Goal: Task Accomplishment & Management: Manage account settings

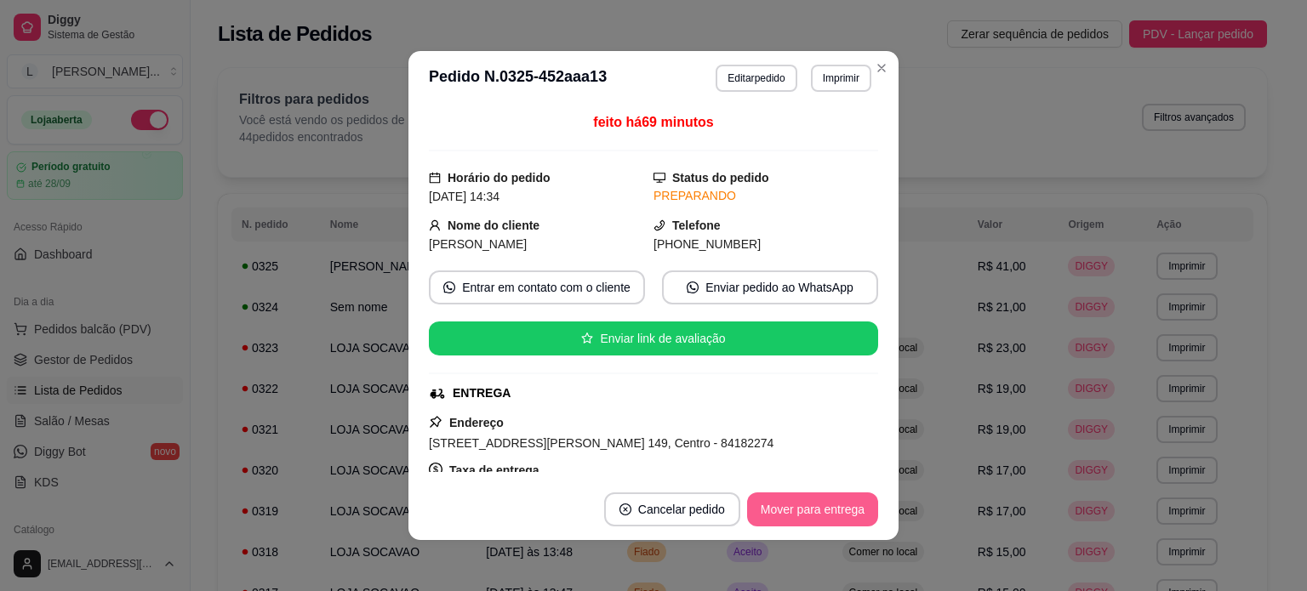
scroll to position [491, 0]
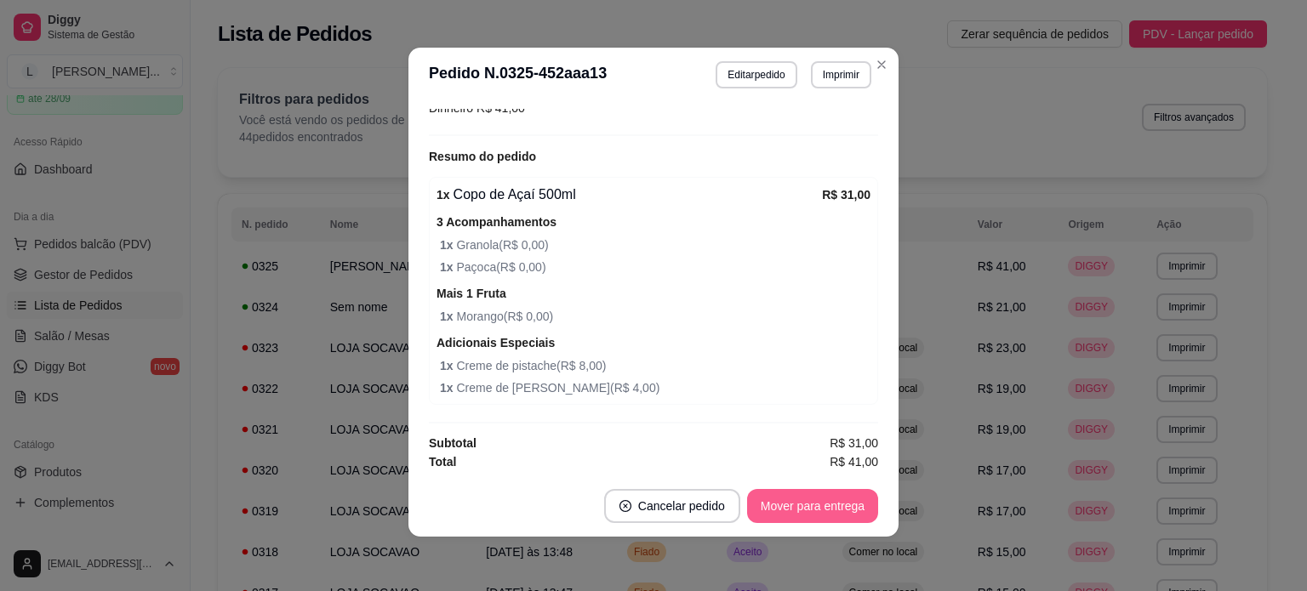
click at [809, 509] on button "Mover para entrega" at bounding box center [812, 506] width 131 height 34
click at [820, 513] on button "Mover para finalizado" at bounding box center [807, 506] width 141 height 34
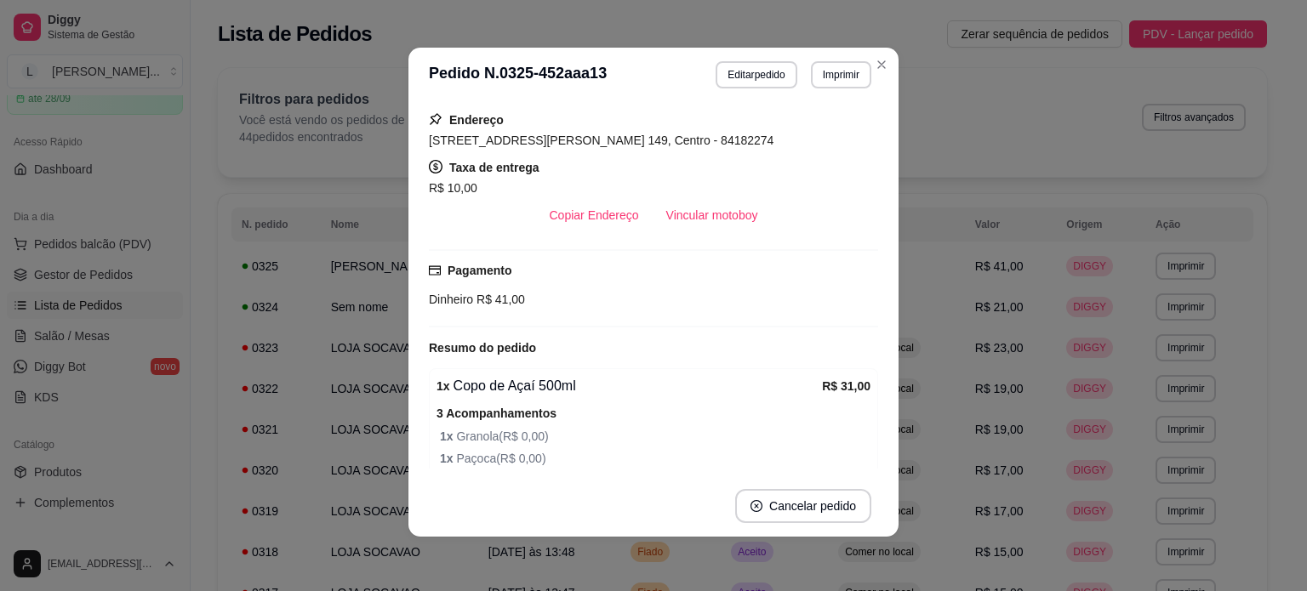
scroll to position [0, 0]
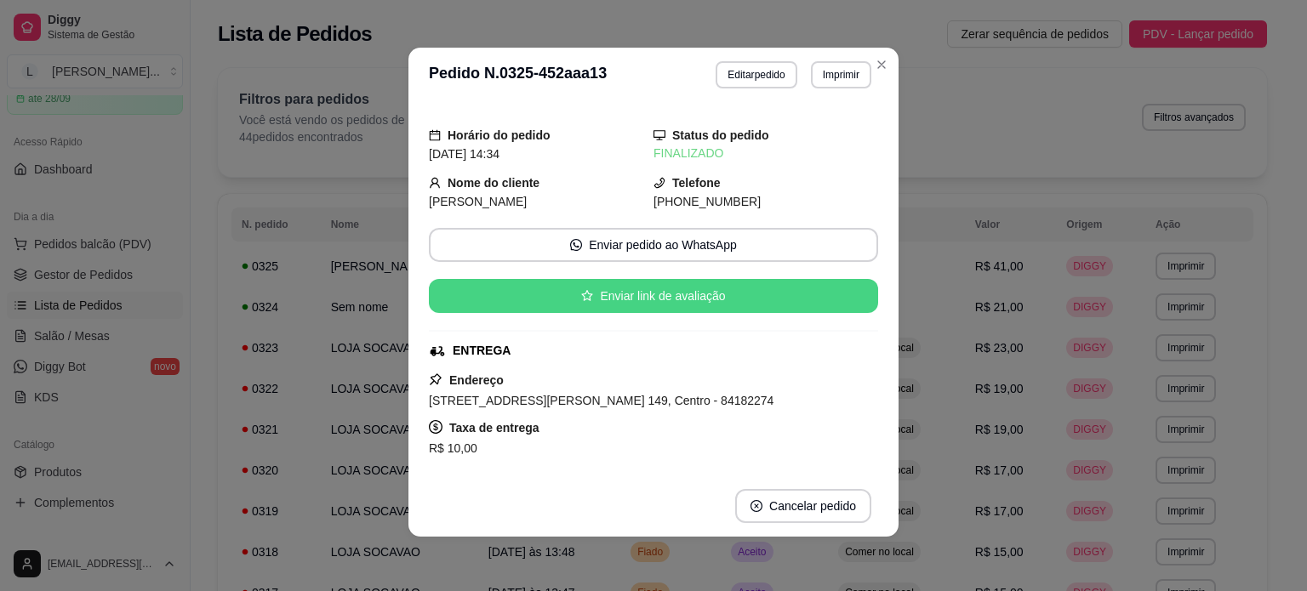
click at [691, 289] on button "Enviar link de avaliação" at bounding box center [653, 296] width 449 height 34
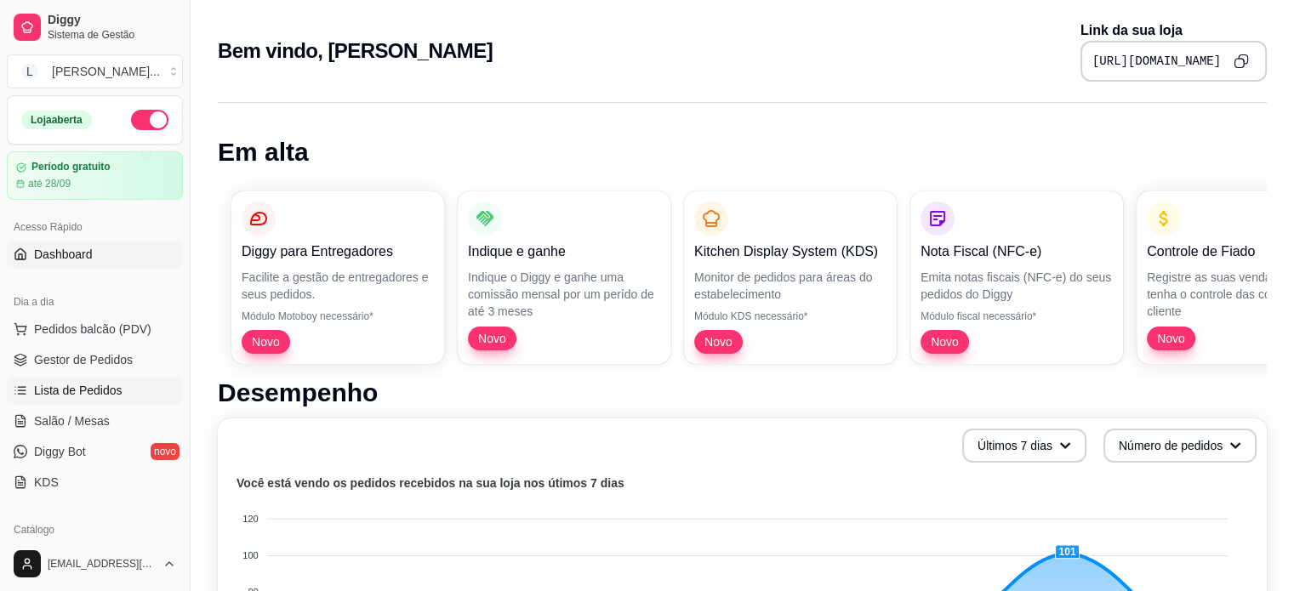
click at [53, 383] on span "Lista de Pedidos" at bounding box center [78, 390] width 88 height 17
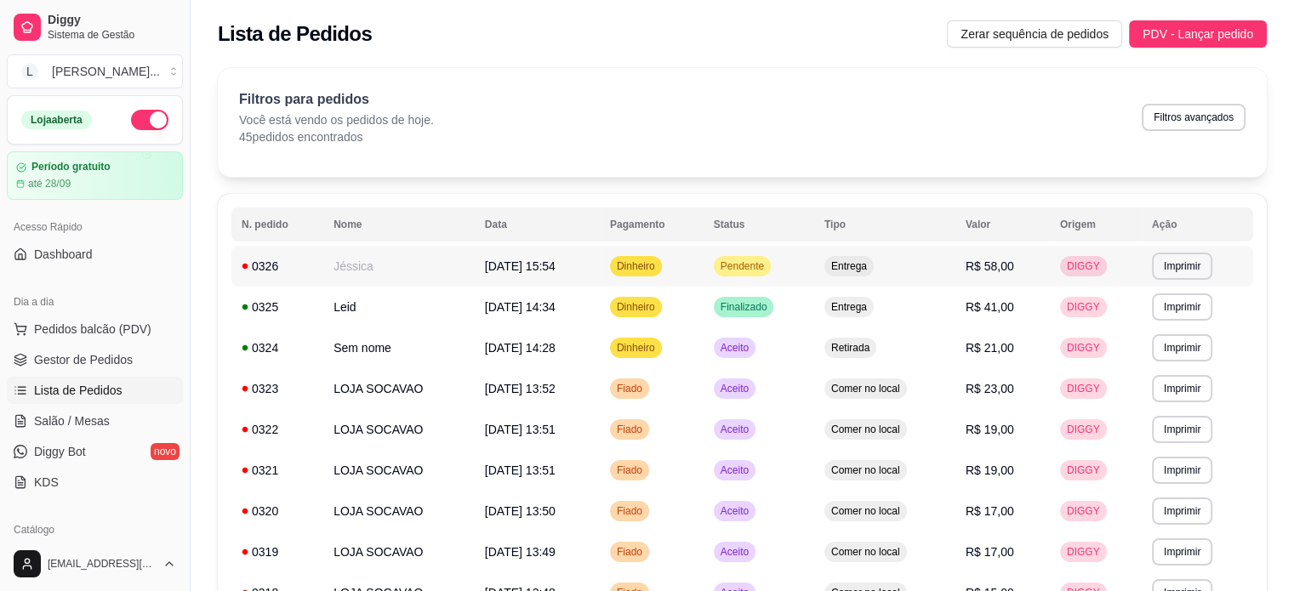
click at [696, 254] on td "Dinheiro" at bounding box center [652, 266] width 104 height 41
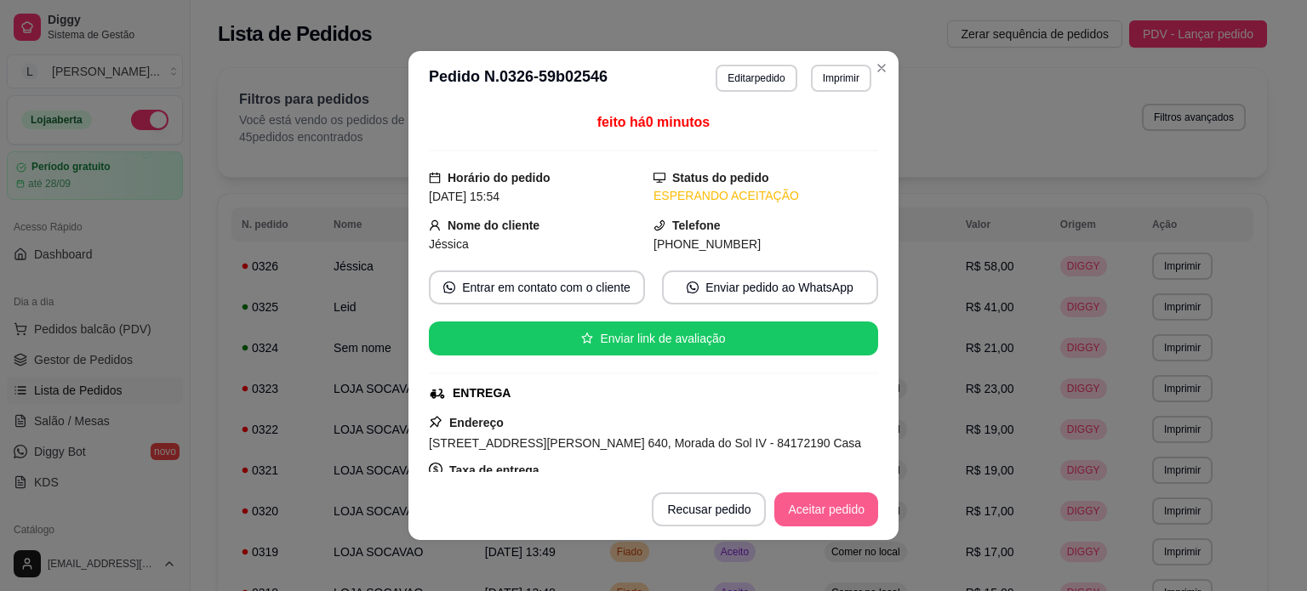
click at [847, 510] on button "Aceitar pedido" at bounding box center [826, 510] width 104 height 34
click at [806, 501] on button "Mover para preparo" at bounding box center [812, 510] width 132 height 34
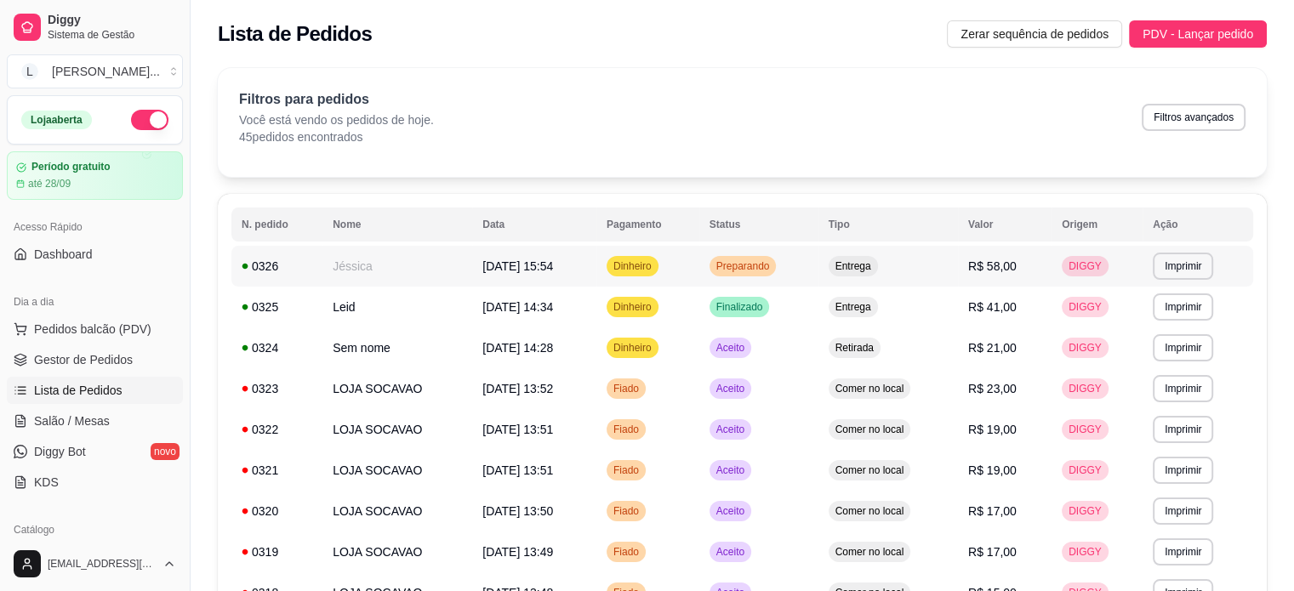
click at [453, 268] on td "Jéssica" at bounding box center [397, 266] width 150 height 41
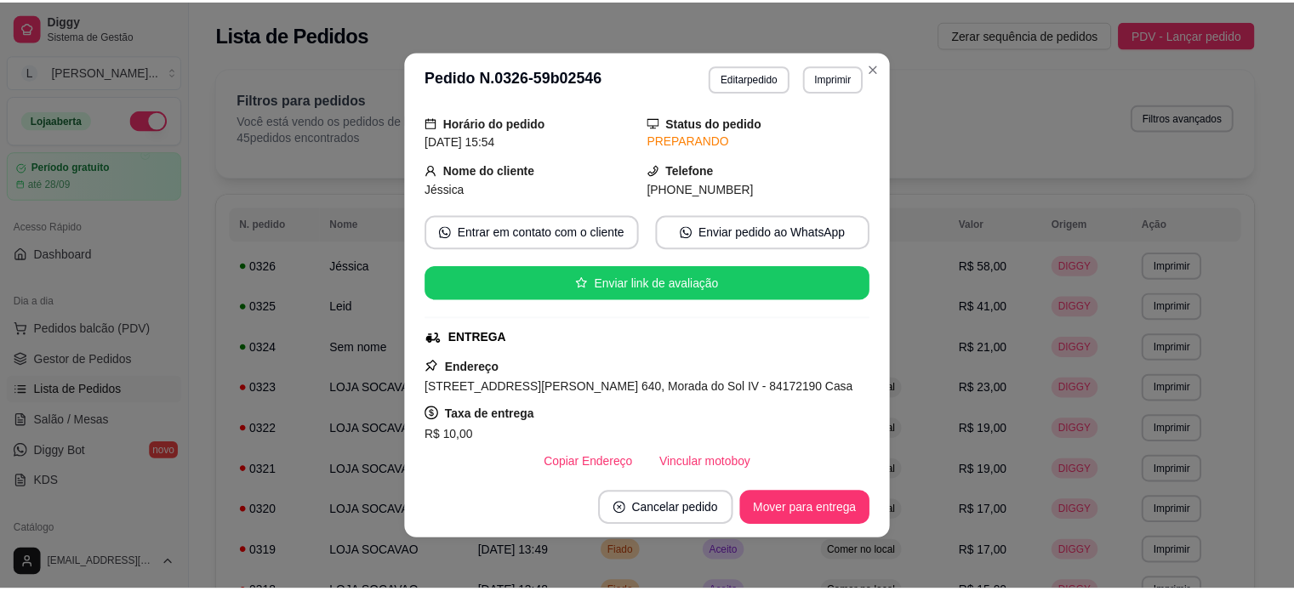
scroll to position [85, 0]
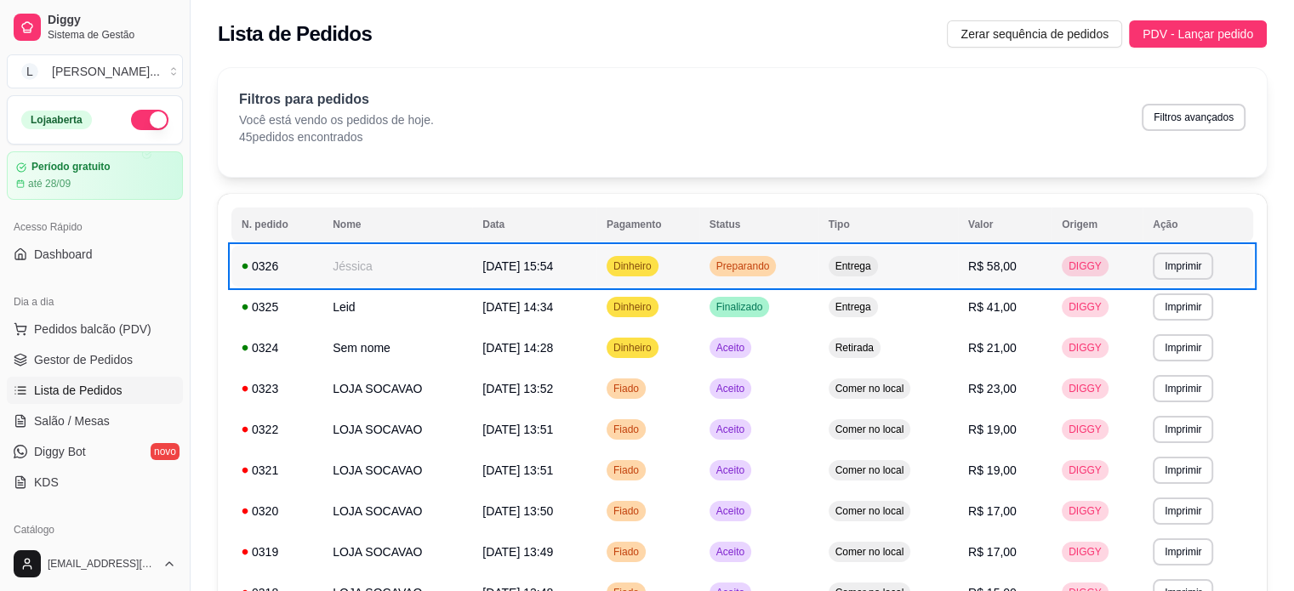
click at [723, 263] on div "Preparando" at bounding box center [743, 266] width 67 height 20
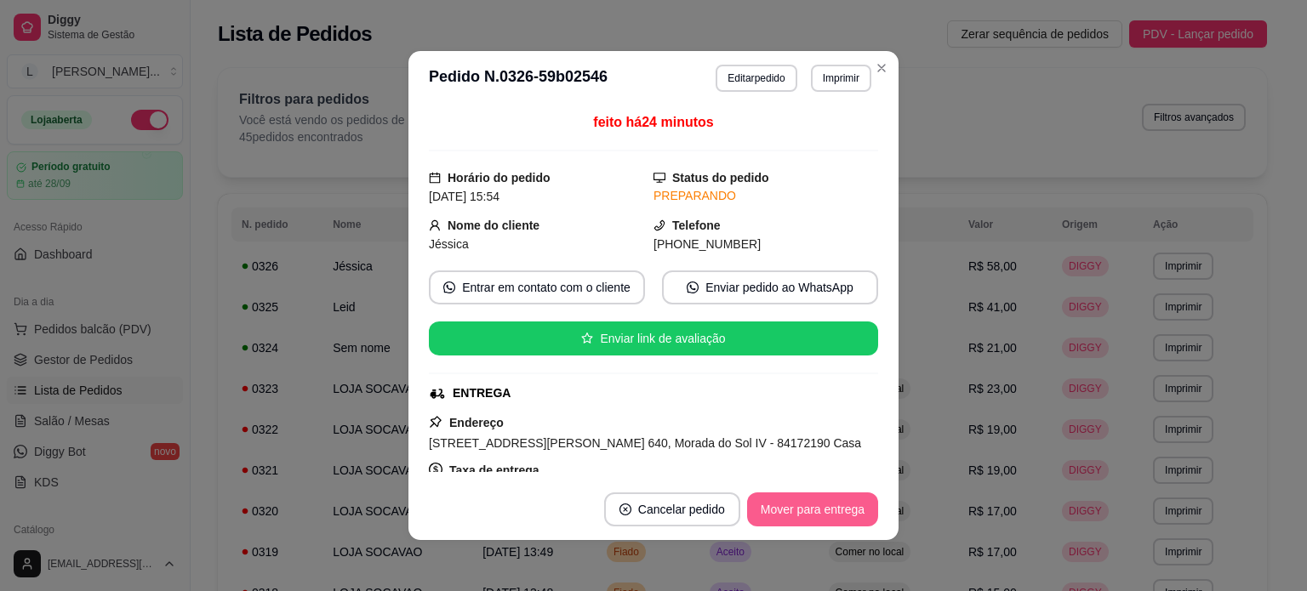
click at [784, 511] on button "Mover para entrega" at bounding box center [812, 510] width 131 height 34
